Goal: Task Accomplishment & Management: Use online tool/utility

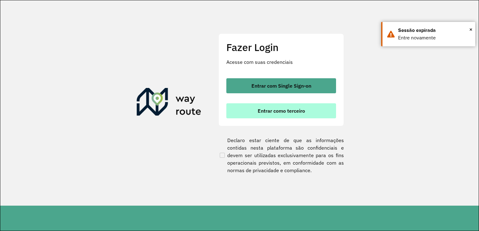
click at [283, 114] on span "Entrar como terceiro" at bounding box center [281, 110] width 47 height 5
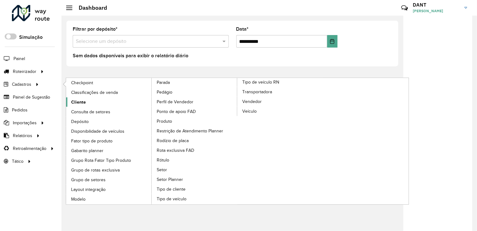
click at [84, 101] on span "Cliente" at bounding box center [78, 102] width 15 height 7
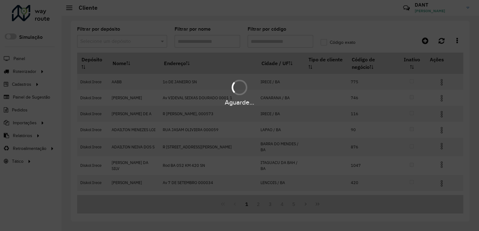
click at [107, 45] on hb-app "Aguarde... Pop-up bloqueado! Seu navegador bloqueou automáticamente a abertura …" at bounding box center [239, 115] width 479 height 231
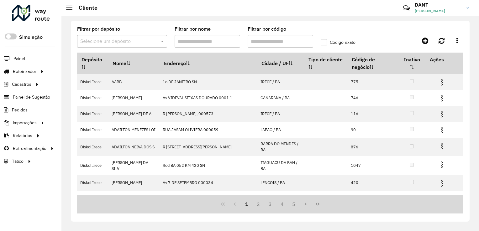
click at [107, 44] on input "text" at bounding box center [115, 42] width 71 height 8
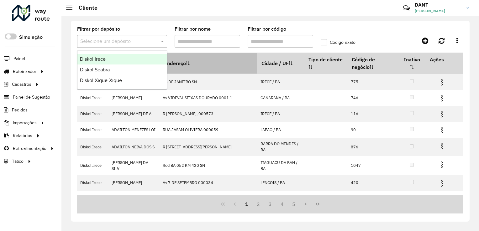
drag, startPoint x: 110, startPoint y: 61, endPoint x: 248, endPoint y: 59, distance: 138.0
click at [112, 60] on div "Diskol Irece" at bounding box center [121, 59] width 89 height 11
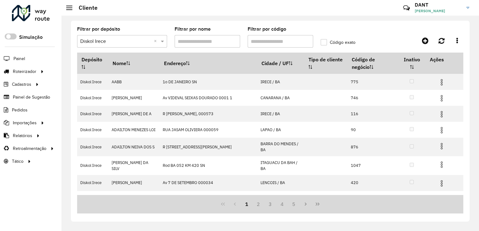
click at [0, 0] on div "Aguarde..." at bounding box center [0, 0] width 0 height 0
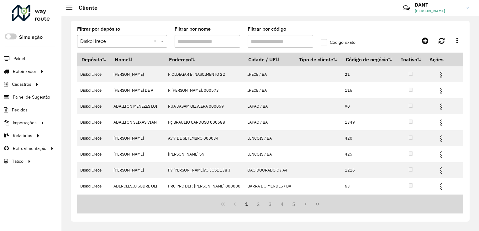
click at [260, 39] on input "Filtrar por código" at bounding box center [281, 41] width 66 height 13
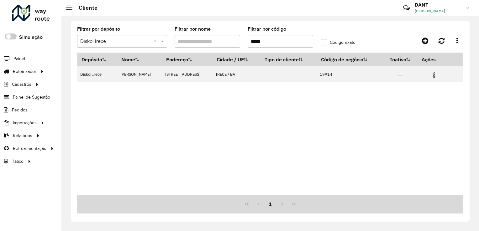
type input "*****"
drag, startPoint x: 301, startPoint y: 118, endPoint x: 342, endPoint y: 118, distance: 40.8
click at [302, 118] on div "Depósito Nome Endereço Cidade / UF Tipo de cliente Código de negócio Inativo Aç…" at bounding box center [270, 124] width 386 height 143
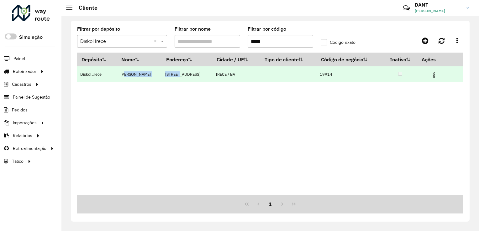
drag, startPoint x: 124, startPoint y: 73, endPoint x: 191, endPoint y: 77, distance: 67.2
click at [191, 77] on tr "Diskol Irece MARIA GLORIA DANTA Rua Amarok 71 IRECE / BA 19914" at bounding box center [270, 74] width 386 height 16
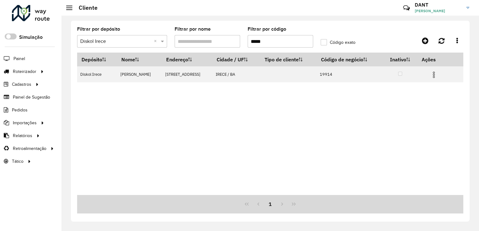
drag, startPoint x: 191, startPoint y: 77, endPoint x: 166, endPoint y: 95, distance: 30.4
click at [166, 95] on div "Depósito Nome Endereço Cidade / UF Tipo de cliente Código de negócio Inativo Aç…" at bounding box center [270, 124] width 386 height 143
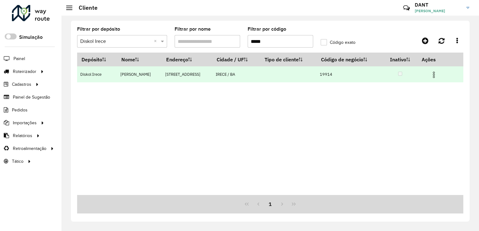
drag, startPoint x: 117, startPoint y: 75, endPoint x: 165, endPoint y: 75, distance: 47.7
click at [162, 75] on td "MARIA GLORIA DANTA" at bounding box center [139, 74] width 45 height 16
drag, startPoint x: 165, startPoint y: 75, endPoint x: 152, endPoint y: 75, distance: 12.9
click at [152, 75] on td "MARIA GLORIA DANTA" at bounding box center [139, 74] width 45 height 16
drag, startPoint x: 195, startPoint y: 100, endPoint x: 153, endPoint y: 77, distance: 47.9
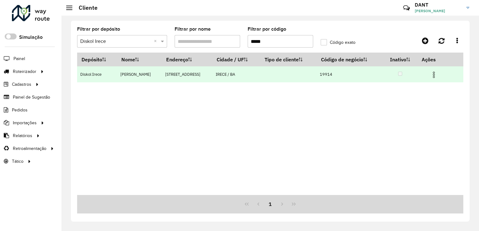
click at [194, 98] on div "Depósito Nome Endereço Cidade / UF Tipo de cliente Código de negócio Inativo Aç…" at bounding box center [270, 124] width 386 height 143
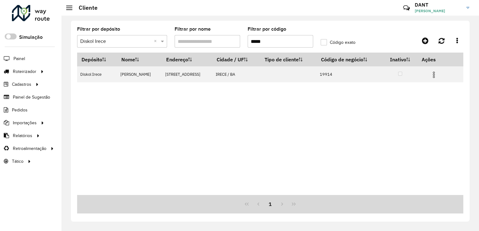
click at [194, 102] on div "Depósito Nome Endereço Cidade / UF Tipo de cliente Código de negócio Inativo Aç…" at bounding box center [270, 124] width 386 height 143
click at [85, 69] on span "Entregas" at bounding box center [80, 71] width 18 height 7
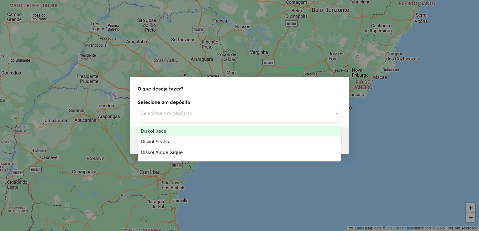
click at [204, 114] on input "text" at bounding box center [233, 114] width 185 height 8
click at [183, 134] on div "Diskol Irece" at bounding box center [239, 131] width 203 height 11
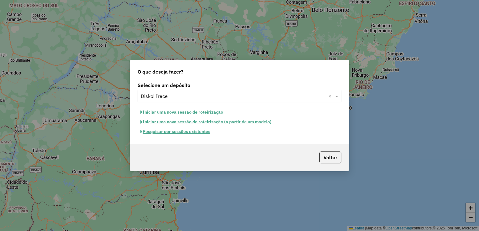
click at [172, 130] on button "Pesquisar por sessões existentes" at bounding box center [176, 132] width 76 height 10
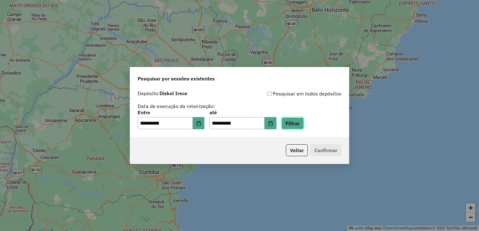
click at [304, 125] on button "Filtrar" at bounding box center [293, 124] width 22 height 12
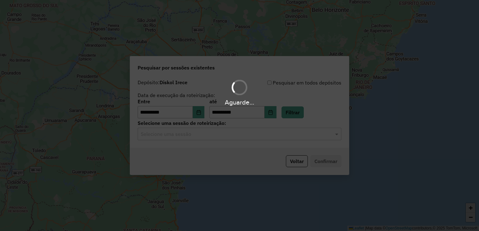
click at [188, 139] on div "Aguarde..." at bounding box center [239, 115] width 479 height 231
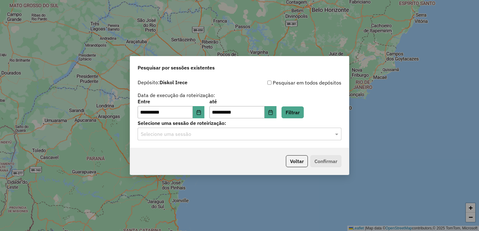
click at [193, 136] on input "text" at bounding box center [233, 135] width 185 height 8
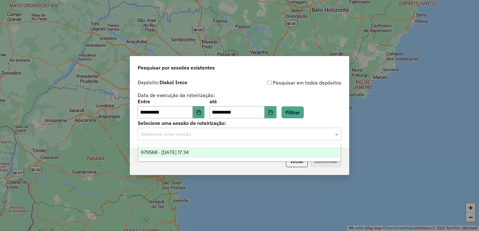
click at [189, 151] on span "979568 - 15/08/2025 17:34" at bounding box center [165, 152] width 48 height 5
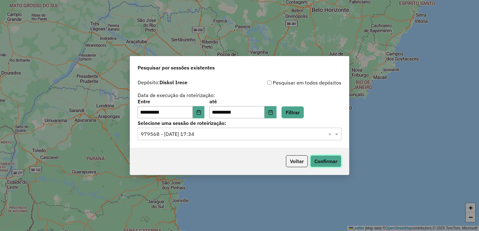
click at [325, 162] on button "Confirmar" at bounding box center [325, 162] width 31 height 12
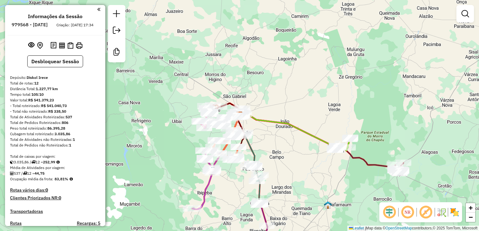
drag, startPoint x: 336, startPoint y: 55, endPoint x: 350, endPoint y: 33, distance: 26.1
click at [361, 31] on div "Janela de atendimento Grade de atendimento Capacidade Transportadoras Veículos …" at bounding box center [239, 115] width 479 height 231
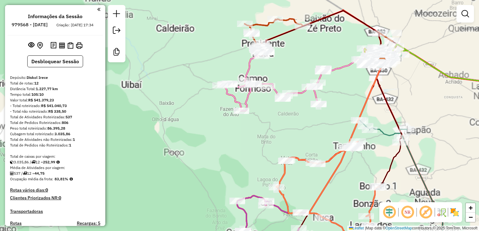
drag, startPoint x: 335, startPoint y: 33, endPoint x: 223, endPoint y: 119, distance: 141.4
click at [219, 121] on div "Janela de atendimento Grade de atendimento Capacidade Transportadoras Veículos …" at bounding box center [239, 115] width 479 height 231
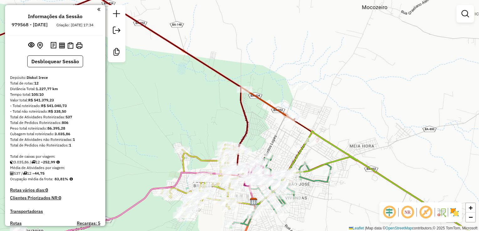
drag, startPoint x: 336, startPoint y: 114, endPoint x: 247, endPoint y: 76, distance: 97.2
click at [246, 73] on div "Janela de atendimento Grade de atendimento Capacidade Transportadoras Veículos …" at bounding box center [239, 115] width 479 height 231
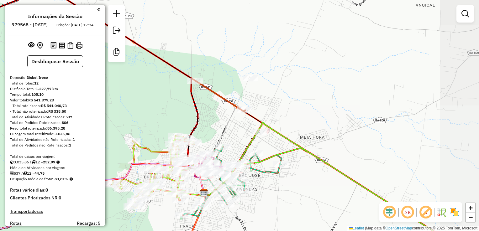
drag, startPoint x: 335, startPoint y: 112, endPoint x: 306, endPoint y: 115, distance: 28.4
click at [329, 121] on div "Janela de atendimento Grade de atendimento Capacidade Transportadoras Veículos …" at bounding box center [239, 115] width 479 height 231
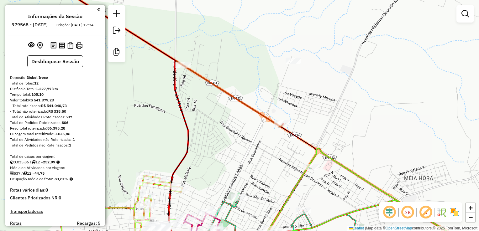
drag, startPoint x: 293, startPoint y: 100, endPoint x: 305, endPoint y: 97, distance: 11.6
click at [305, 97] on div "Janela de atendimento Grade de atendimento Capacidade Transportadoras Veículos …" at bounding box center [239, 115] width 479 height 231
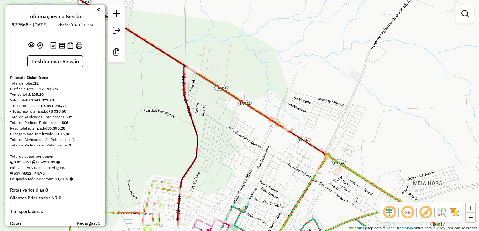
drag, startPoint x: 309, startPoint y: 124, endPoint x: 318, endPoint y: 129, distance: 10.4
click at [318, 129] on div "Janela de atendimento Grade de atendimento Capacidade Transportadoras Veículos …" at bounding box center [239, 115] width 479 height 231
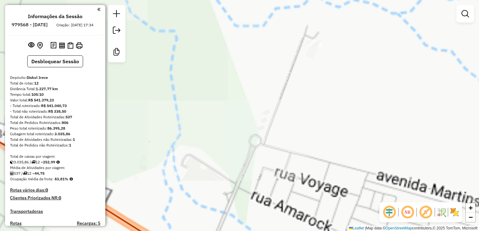
drag, startPoint x: 320, startPoint y: 80, endPoint x: 322, endPoint y: 127, distance: 47.4
click at [322, 127] on div "Janela de atendimento Grade de atendimento Capacidade Transportadoras Veículos …" at bounding box center [239, 115] width 479 height 231
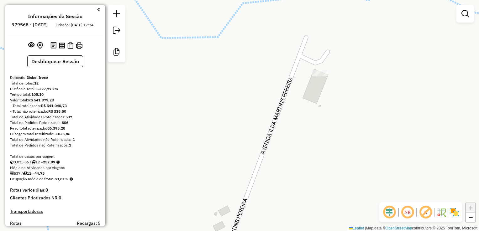
drag, startPoint x: 314, startPoint y: 93, endPoint x: 310, endPoint y: 116, distance: 23.9
click at [310, 116] on div "Janela de atendimento Grade de atendimento Capacidade Transportadoras Veículos …" at bounding box center [239, 115] width 479 height 231
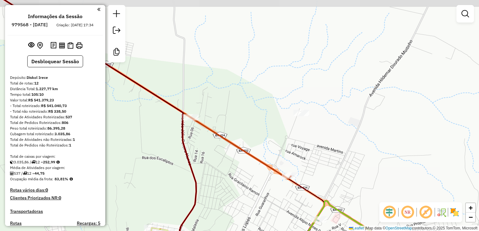
drag, startPoint x: 314, startPoint y: 136, endPoint x: 298, endPoint y: 124, distance: 20.5
click at [298, 124] on div "Janela de atendimento Grade de atendimento Capacidade Transportadoras Veículos …" at bounding box center [239, 115] width 479 height 231
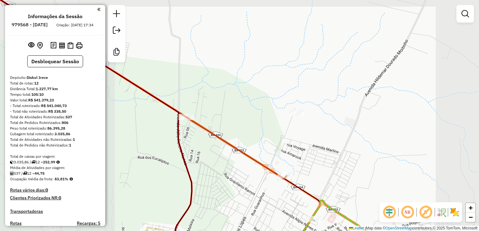
drag, startPoint x: 305, startPoint y: 144, endPoint x: 295, endPoint y: 131, distance: 16.3
click at [295, 131] on div "Janela de atendimento Grade de atendimento Capacidade Transportadoras Veículos …" at bounding box center [239, 115] width 479 height 231
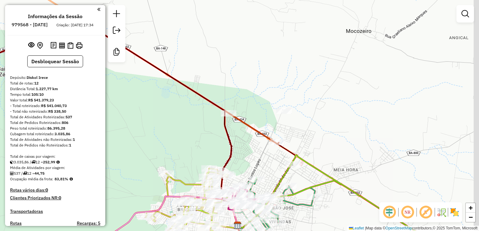
drag, startPoint x: 284, startPoint y: 125, endPoint x: 277, endPoint y: 124, distance: 7.5
click at [277, 124] on div "Janela de atendimento Grade de atendimento Capacidade Transportadoras Veículos …" at bounding box center [239, 115] width 479 height 231
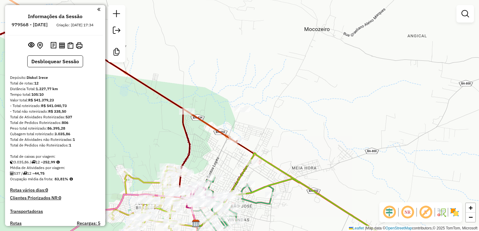
drag, startPoint x: 289, startPoint y: 131, endPoint x: 255, endPoint y: 131, distance: 34.2
click at [255, 131] on div "Janela de atendimento Grade de atendimento Capacidade Transportadoras Veículos …" at bounding box center [239, 115] width 479 height 231
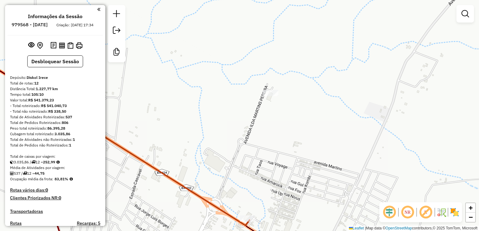
drag, startPoint x: 283, startPoint y: 123, endPoint x: 251, endPoint y: 131, distance: 34.0
click at [251, 131] on div "Janela de atendimento Grade de atendimento Capacidade Transportadoras Veículos …" at bounding box center [239, 115] width 479 height 231
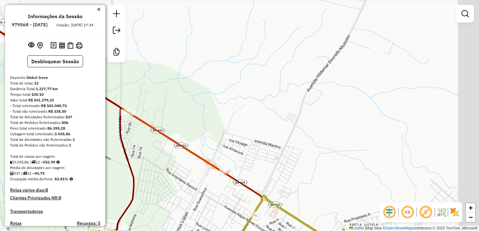
drag, startPoint x: 245, startPoint y: 128, endPoint x: 244, endPoint y: 100, distance: 27.9
click at [244, 101] on div "Janela de atendimento Grade de atendimento Capacidade Transportadoras Veículos …" at bounding box center [239, 115] width 479 height 231
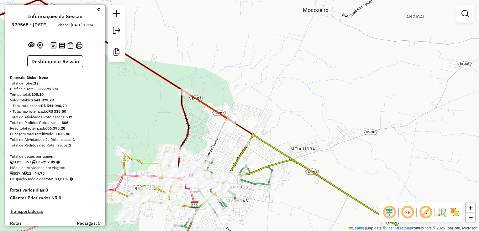
click at [253, 102] on div "Janela de atendimento Grade de atendimento Capacidade Transportadoras Veículos …" at bounding box center [239, 115] width 479 height 231
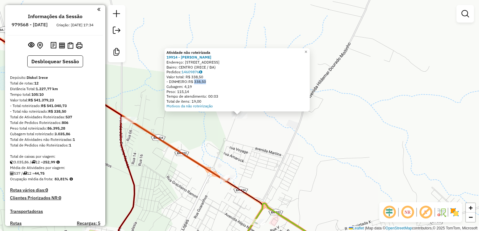
drag, startPoint x: 196, startPoint y: 82, endPoint x: 212, endPoint y: 82, distance: 15.7
click at [212, 82] on div "- DINHEIRO: R$ 338,50" at bounding box center [237, 81] width 141 height 5
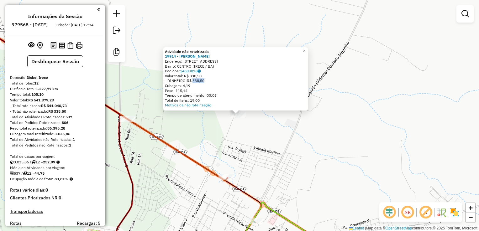
drag, startPoint x: 212, startPoint y: 82, endPoint x: 198, endPoint y: 97, distance: 20.2
click at [194, 92] on div "Atividade não roteirizada 19914 - MARIA GLORIA DANTA Endereço: Rua Amarok 71 Ba…" at bounding box center [239, 115] width 479 height 231
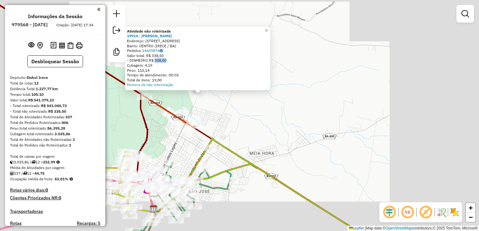
drag, startPoint x: 229, startPoint y: 112, endPoint x: 236, endPoint y: 125, distance: 14.9
click at [236, 125] on div "Atividade não roteirizada 19914 - MARIA GLORIA DANTA Endereço: Rua Amarok 71 Ba…" at bounding box center [239, 115] width 479 height 231
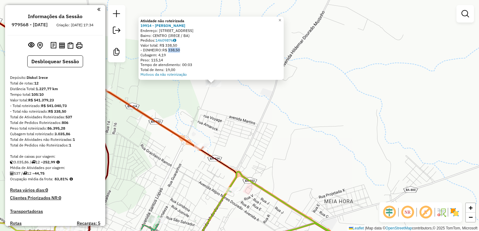
drag, startPoint x: 231, startPoint y: 118, endPoint x: 237, endPoint y: 114, distance: 7.7
click at [237, 114] on div "Atividade não roteirizada 19914 - MARIA GLORIA DANTA Endereço: Rua Amarok 71 Ba…" at bounding box center [239, 115] width 479 height 231
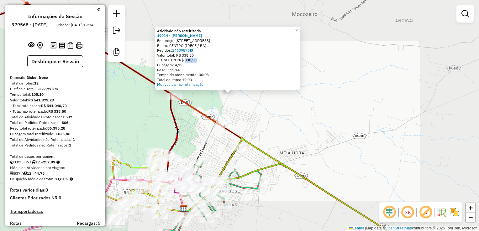
drag, startPoint x: 245, startPoint y: 117, endPoint x: 251, endPoint y: 109, distance: 10.0
click at [254, 102] on div "Atividade não roteirizada 19914 - MARIA GLORIA DANTA Endereço: Rua Amarok 71 Ba…" at bounding box center [239, 115] width 479 height 231
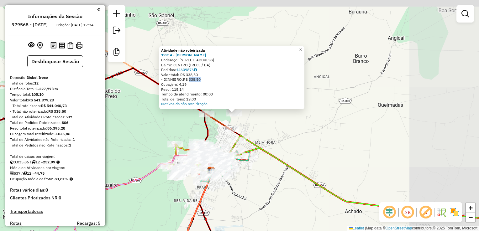
drag, startPoint x: 262, startPoint y: 110, endPoint x: 256, endPoint y: 124, distance: 14.4
click at [256, 124] on div "Atividade não roteirizada 19914 - MARIA GLORIA DANTA Endereço: Rua Amarok 71 Ba…" at bounding box center [239, 115] width 479 height 231
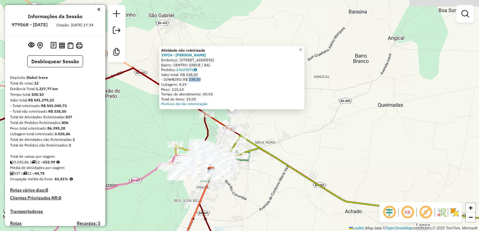
click at [256, 124] on div "Atividade não roteirizada 19914 - MARIA GLORIA DANTA Endereço: Rua Amarok 71 Ba…" at bounding box center [239, 115] width 479 height 231
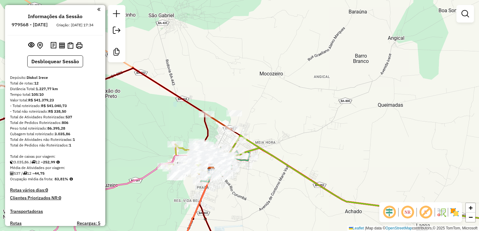
drag, startPoint x: 248, startPoint y: 97, endPoint x: 300, endPoint y: 119, distance: 55.9
click at [306, 123] on div "Janela de atendimento Grade de atendimento Capacidade Transportadoras Veículos …" at bounding box center [239, 115] width 479 height 231
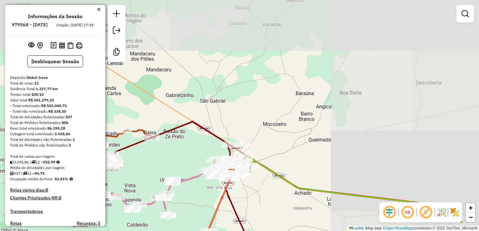
drag, startPoint x: 308, startPoint y: 112, endPoint x: 243, endPoint y: 123, distance: 65.6
click at [243, 123] on div "Janela de atendimento Grade de atendimento Capacidade Transportadoras Veículos …" at bounding box center [239, 115] width 479 height 231
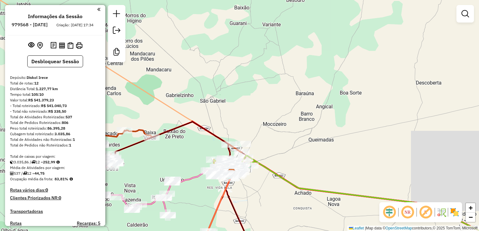
drag, startPoint x: 277, startPoint y: 123, endPoint x: 253, endPoint y: 128, distance: 24.7
click at [253, 128] on div "Janela de atendimento Grade de atendimento Capacidade Transportadoras Veículos …" at bounding box center [239, 115] width 479 height 231
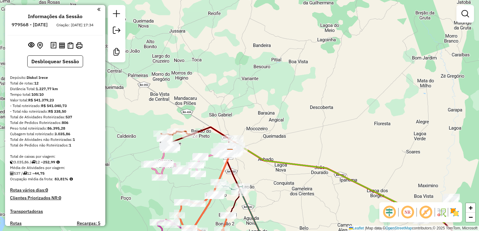
drag, startPoint x: 255, startPoint y: 133, endPoint x: 241, endPoint y: 120, distance: 18.4
click at [247, 120] on div "Janela de atendimento Grade de atendimento Capacidade Transportadoras Veículos …" at bounding box center [239, 115] width 479 height 231
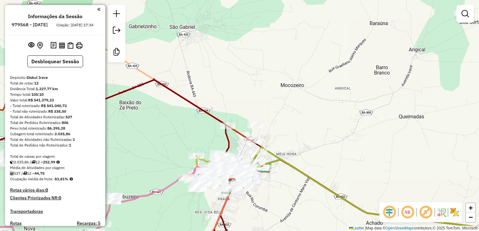
click at [265, 122] on div "Janela de atendimento Grade de atendimento Capacidade Transportadoras Veículos …" at bounding box center [239, 115] width 479 height 231
drag, startPoint x: 272, startPoint y: 131, endPoint x: 286, endPoint y: 113, distance: 23.5
click at [286, 114] on div "Janela de atendimento Grade de atendimento Capacidade Transportadoras Veículos …" at bounding box center [239, 115] width 479 height 231
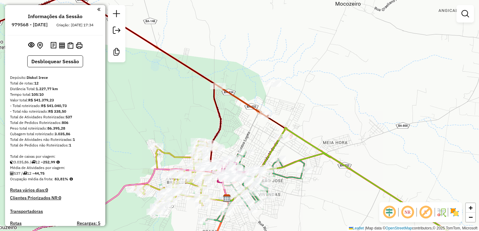
drag, startPoint x: 250, startPoint y: 141, endPoint x: 265, endPoint y: 106, distance: 37.9
click at [265, 105] on div "Janela de atendimento Grade de atendimento Capacidade Transportadoras Veículos …" at bounding box center [239, 115] width 479 height 231
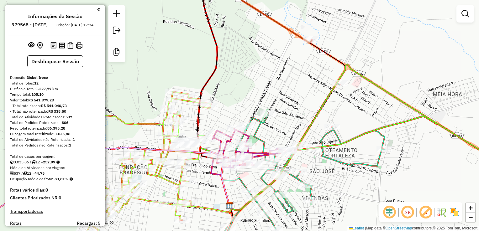
drag, startPoint x: 270, startPoint y: 79, endPoint x: 270, endPoint y: 111, distance: 32.3
click at [270, 113] on div "Janela de atendimento Grade de atendimento Capacidade Transportadoras Veículos …" at bounding box center [239, 115] width 479 height 231
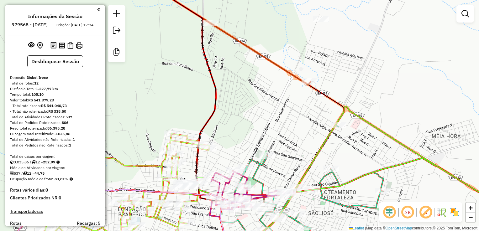
drag, startPoint x: 283, startPoint y: 45, endPoint x: 290, endPoint y: 81, distance: 35.9
click at [266, 97] on div "Janela de atendimento Grade de atendimento Capacidade Transportadoras Veículos …" at bounding box center [239, 115] width 479 height 231
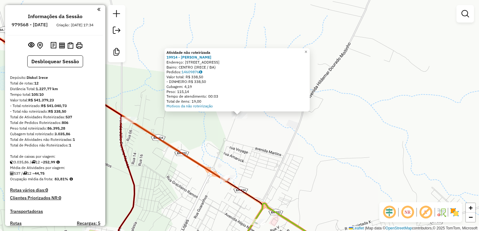
click at [292, 116] on div "Atividade não roteirizada 19914 - MARIA GLORIA DANTA Endereço: Rua Amarok 71 Ba…" at bounding box center [239, 115] width 479 height 231
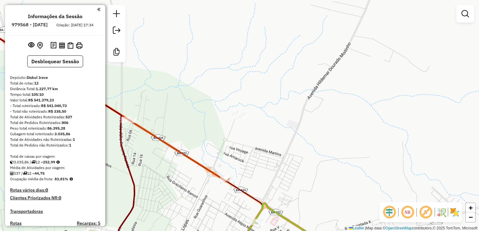
drag, startPoint x: 303, startPoint y: 96, endPoint x: 316, endPoint y: 59, distance: 39.2
click at [315, 66] on div "Janela de atendimento Grade de atendimento Capacidade Transportadoras Veículos …" at bounding box center [239, 115] width 479 height 231
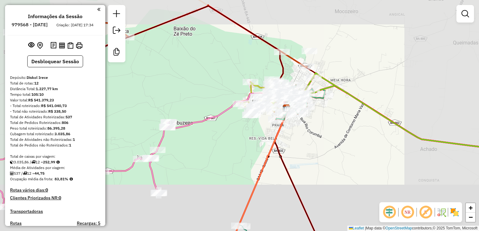
drag, startPoint x: 346, startPoint y: 61, endPoint x: 297, endPoint y: 83, distance: 54.0
click at [297, 83] on div "Janela de atendimento Grade de atendimento Capacidade Transportadoras Veículos …" at bounding box center [239, 115] width 479 height 231
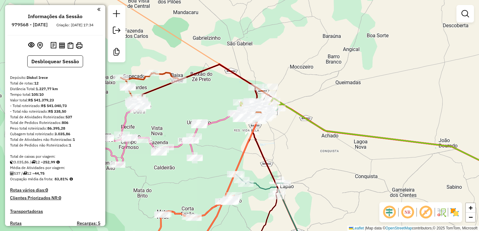
drag, startPoint x: 303, startPoint y: 72, endPoint x: 293, endPoint y: 82, distance: 13.1
click at [293, 82] on div "Janela de atendimento Grade de atendimento Capacidade Transportadoras Veículos …" at bounding box center [239, 115] width 479 height 231
drag, startPoint x: 280, startPoint y: 56, endPoint x: 283, endPoint y: 70, distance: 14.3
click at [283, 70] on div "Janela de atendimento Grade de atendimento Capacidade Transportadoras Veículos …" at bounding box center [239, 115] width 479 height 231
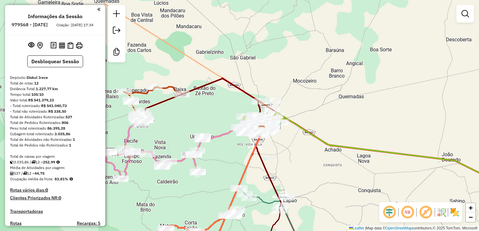
drag, startPoint x: 341, startPoint y: 85, endPoint x: 290, endPoint y: 73, distance: 52.2
click at [292, 74] on div "Janela de atendimento Grade de atendimento Capacidade Transportadoras Veículos …" at bounding box center [239, 115] width 479 height 231
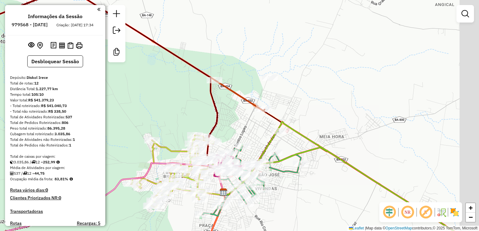
drag, startPoint x: 249, startPoint y: 81, endPoint x: 245, endPoint y: 74, distance: 8.6
click at [206, 62] on div "Janela de atendimento Grade de atendimento Capacidade Transportadoras Veículos …" at bounding box center [239, 115] width 479 height 231
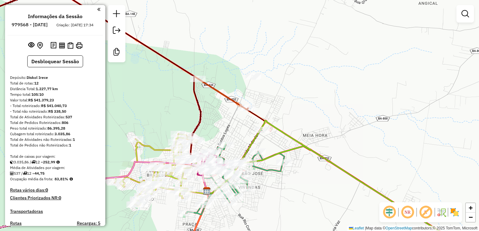
drag, startPoint x: 265, startPoint y: 85, endPoint x: 268, endPoint y: 92, distance: 8.2
click at [268, 92] on div "Janela de atendimento Grade de atendimento Capacidade Transportadoras Veículos …" at bounding box center [239, 115] width 479 height 231
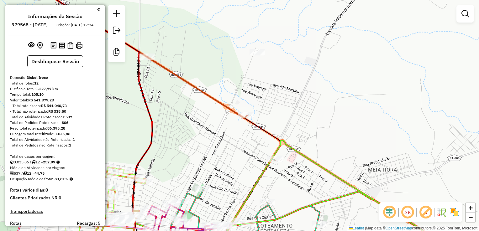
drag, startPoint x: 299, startPoint y: 90, endPoint x: 307, endPoint y: 78, distance: 13.9
click at [308, 78] on div "Janela de atendimento Grade de atendimento Capacidade Transportadoras Veículos …" at bounding box center [239, 115] width 479 height 231
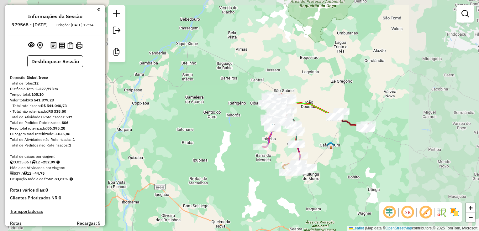
drag, startPoint x: 306, startPoint y: 124, endPoint x: 284, endPoint y: 106, distance: 28.6
click at [284, 106] on div "Janela de atendimento Grade de atendimento Capacidade Transportadoras Veículos …" at bounding box center [239, 115] width 479 height 231
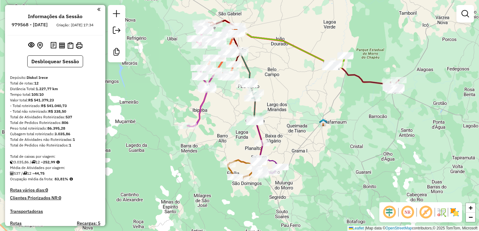
drag, startPoint x: 302, startPoint y: 142, endPoint x: 271, endPoint y: 115, distance: 40.9
click at [272, 115] on div "Janela de atendimento Grade de atendimento Capacidade Transportadoras Veículos …" at bounding box center [239, 115] width 479 height 231
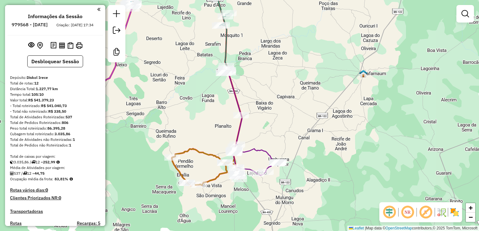
drag, startPoint x: 267, startPoint y: 112, endPoint x: 280, endPoint y: 148, distance: 38.6
click at [280, 148] on div "Janela de atendimento Grade de atendimento Capacidade Transportadoras Veículos …" at bounding box center [239, 115] width 479 height 231
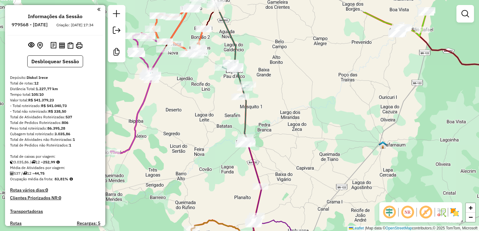
drag, startPoint x: 273, startPoint y: 107, endPoint x: 281, endPoint y: 146, distance: 39.6
click at [281, 146] on div "Janela de atendimento Grade de atendimento Capacidade Transportadoras Veículos …" at bounding box center [239, 115] width 479 height 231
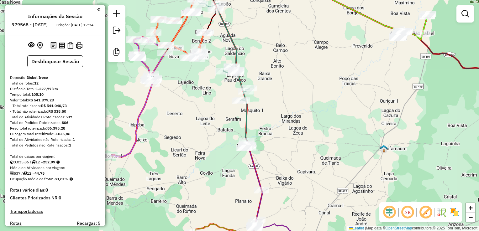
drag, startPoint x: 298, startPoint y: 116, endPoint x: 307, endPoint y: 156, distance: 40.8
click at [306, 155] on div "Janela de atendimento Grade de atendimento Capacidade Transportadoras Veículos …" at bounding box center [239, 115] width 479 height 231
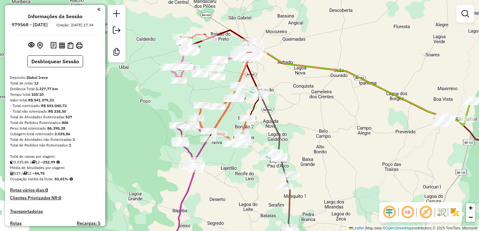
drag, startPoint x: 233, startPoint y: 103, endPoint x: 263, endPoint y: 135, distance: 43.7
click at [263, 135] on div "Janela de atendimento Grade de atendimento Capacidade Transportadoras Veículos …" at bounding box center [239, 115] width 479 height 231
click at [295, 124] on div "Janela de atendimento Grade de atendimento Capacidade Transportadoras Veículos …" at bounding box center [239, 115] width 479 height 231
click at [206, 55] on div "Rota 12 - Placa SKK3J74 9819 - JOAQUIM ALVES DOS SANTOS Rota 12 - Placa SKK3J74…" at bounding box center [239, 115] width 479 height 231
drag, startPoint x: 351, startPoint y: 56, endPoint x: 340, endPoint y: 78, distance: 24.4
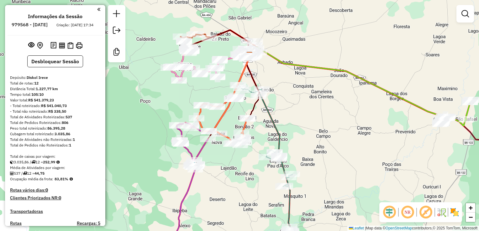
click at [341, 78] on div "Janela de atendimento Grade de atendimento Capacidade Transportadoras Veículos …" at bounding box center [239, 115] width 479 height 231
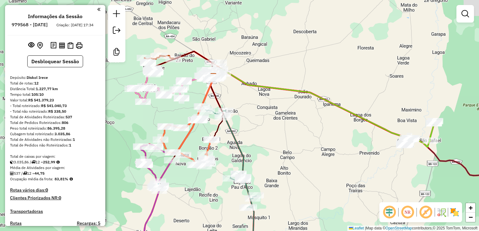
drag, startPoint x: 313, startPoint y: 62, endPoint x: 293, endPoint y: 42, distance: 29.0
click at [286, 51] on div "Janela de atendimento Grade de atendimento Capacidade Transportadoras Veículos …" at bounding box center [239, 115] width 479 height 231
